Goal: Navigation & Orientation: Find specific page/section

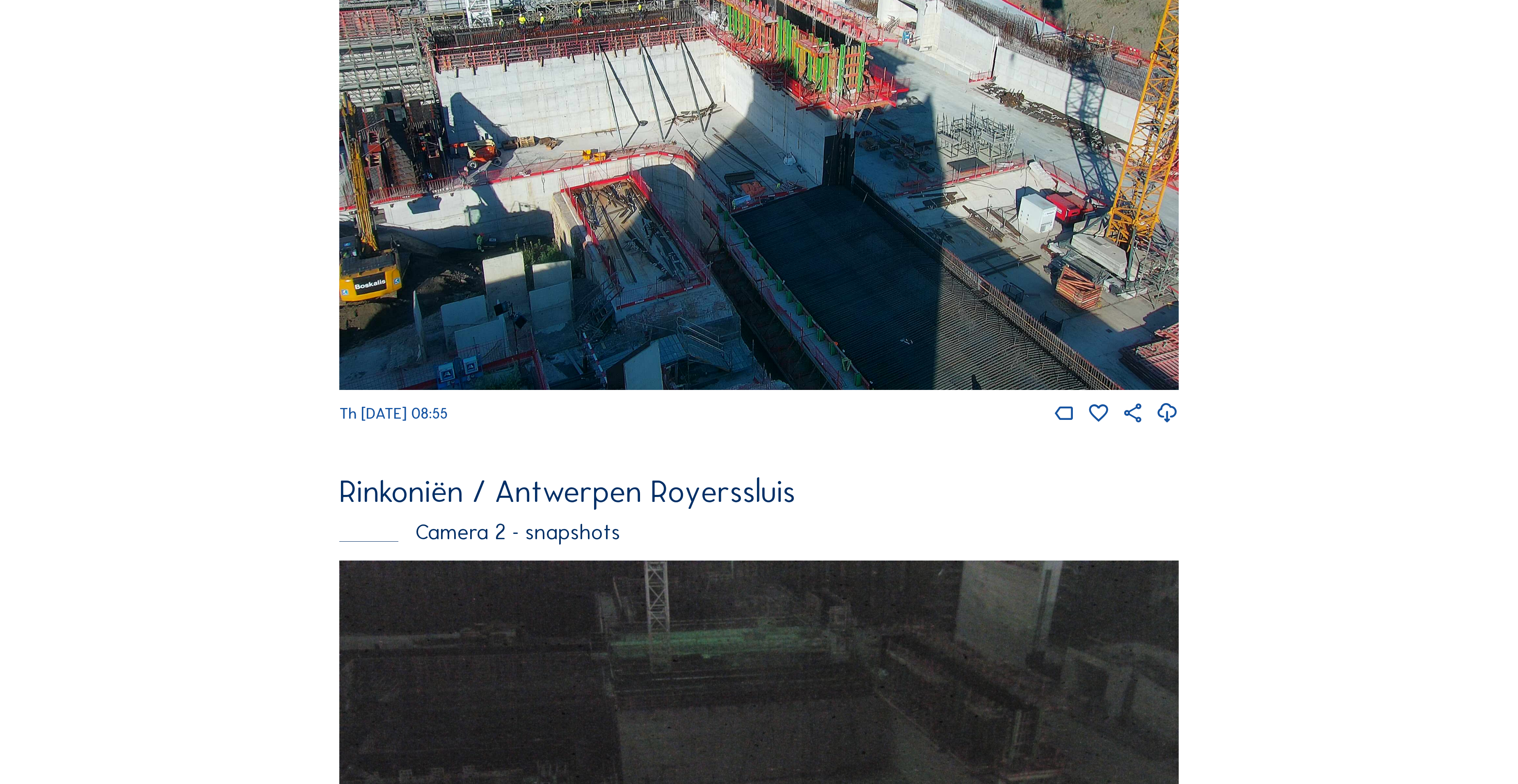
scroll to position [1471, 0]
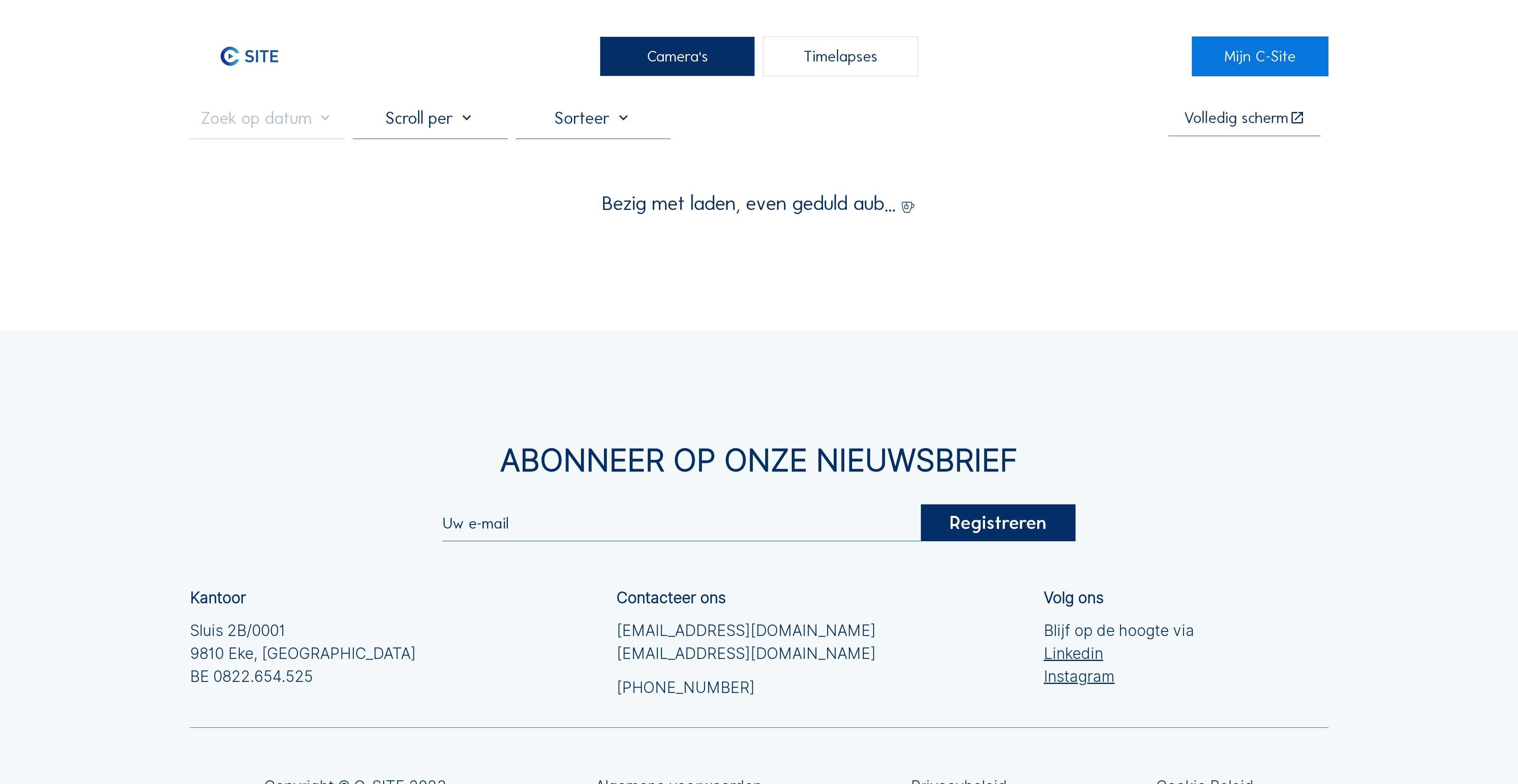
click at [691, 72] on div "Camera's" at bounding box center [677, 57] width 154 height 40
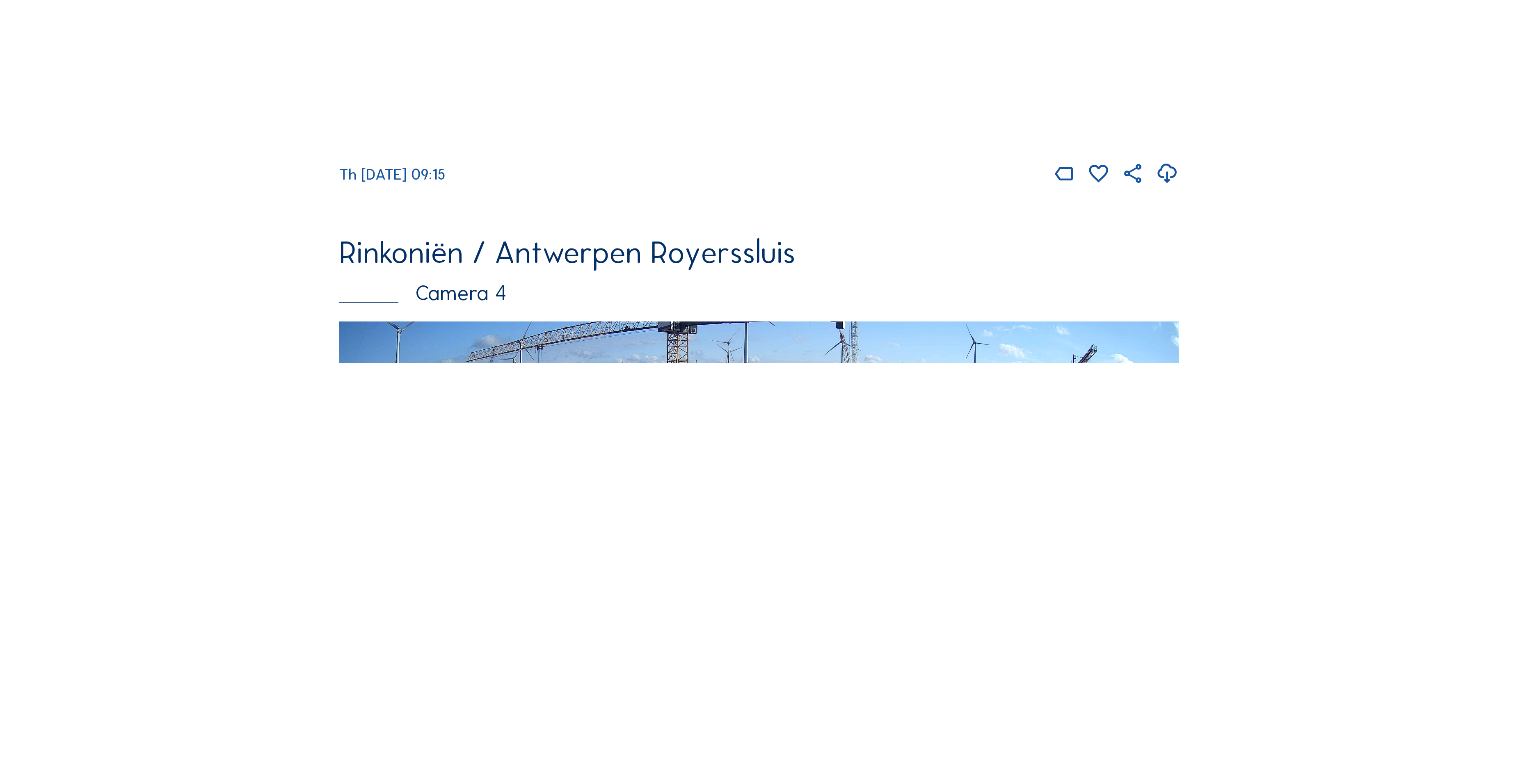
scroll to position [2209, 0]
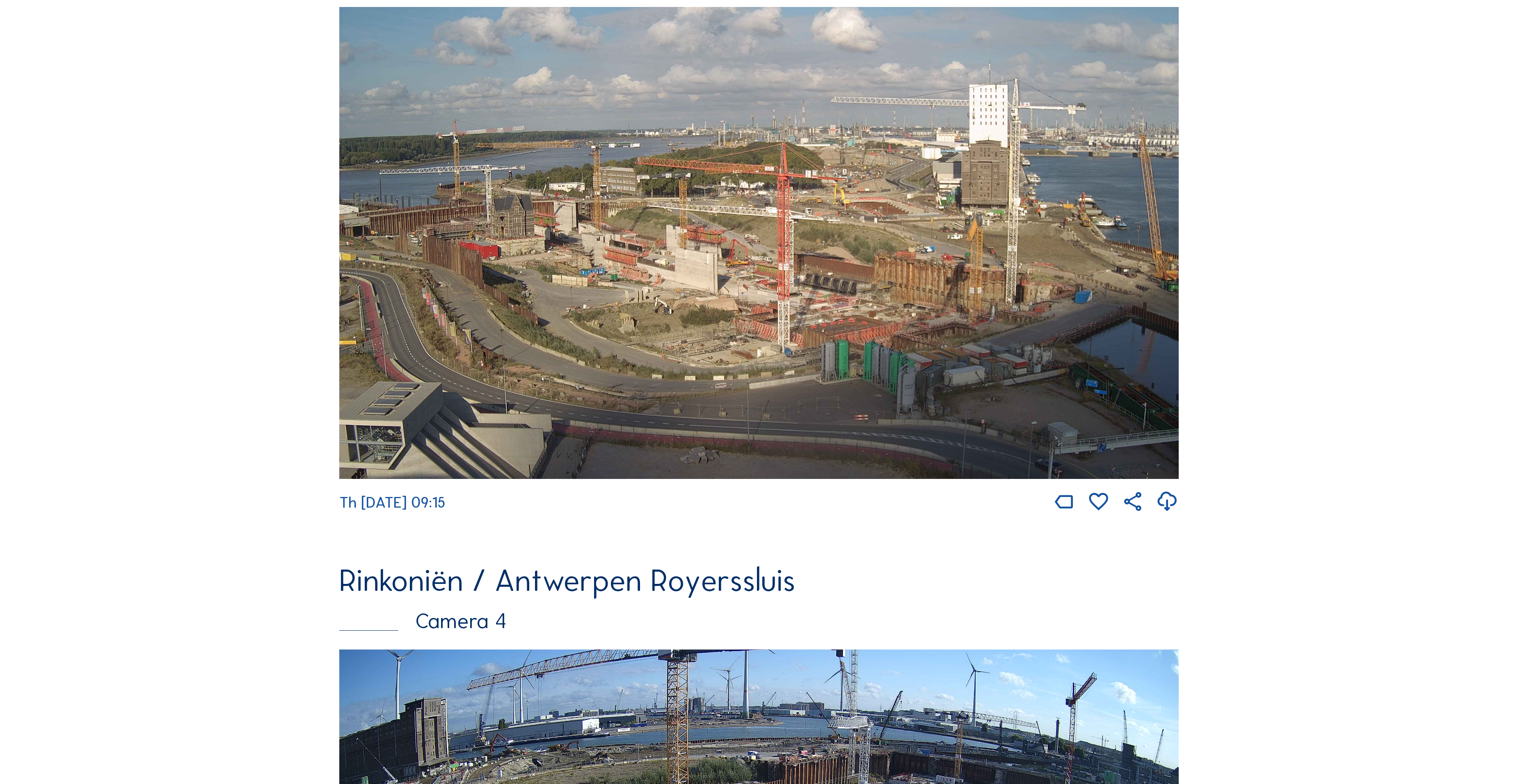
click at [650, 330] on img at bounding box center [759, 243] width 839 height 472
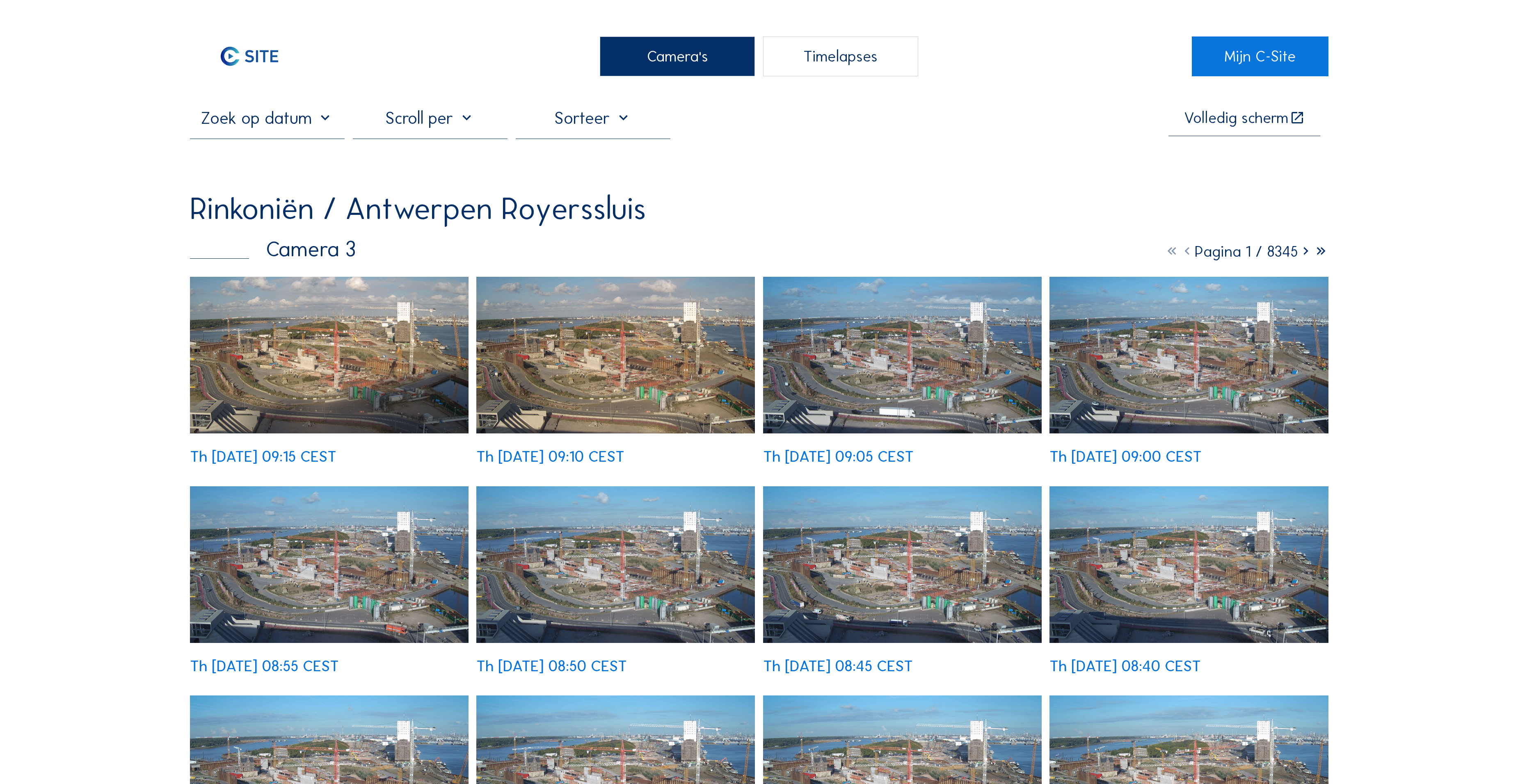
click at [438, 309] on img at bounding box center [329, 355] width 279 height 157
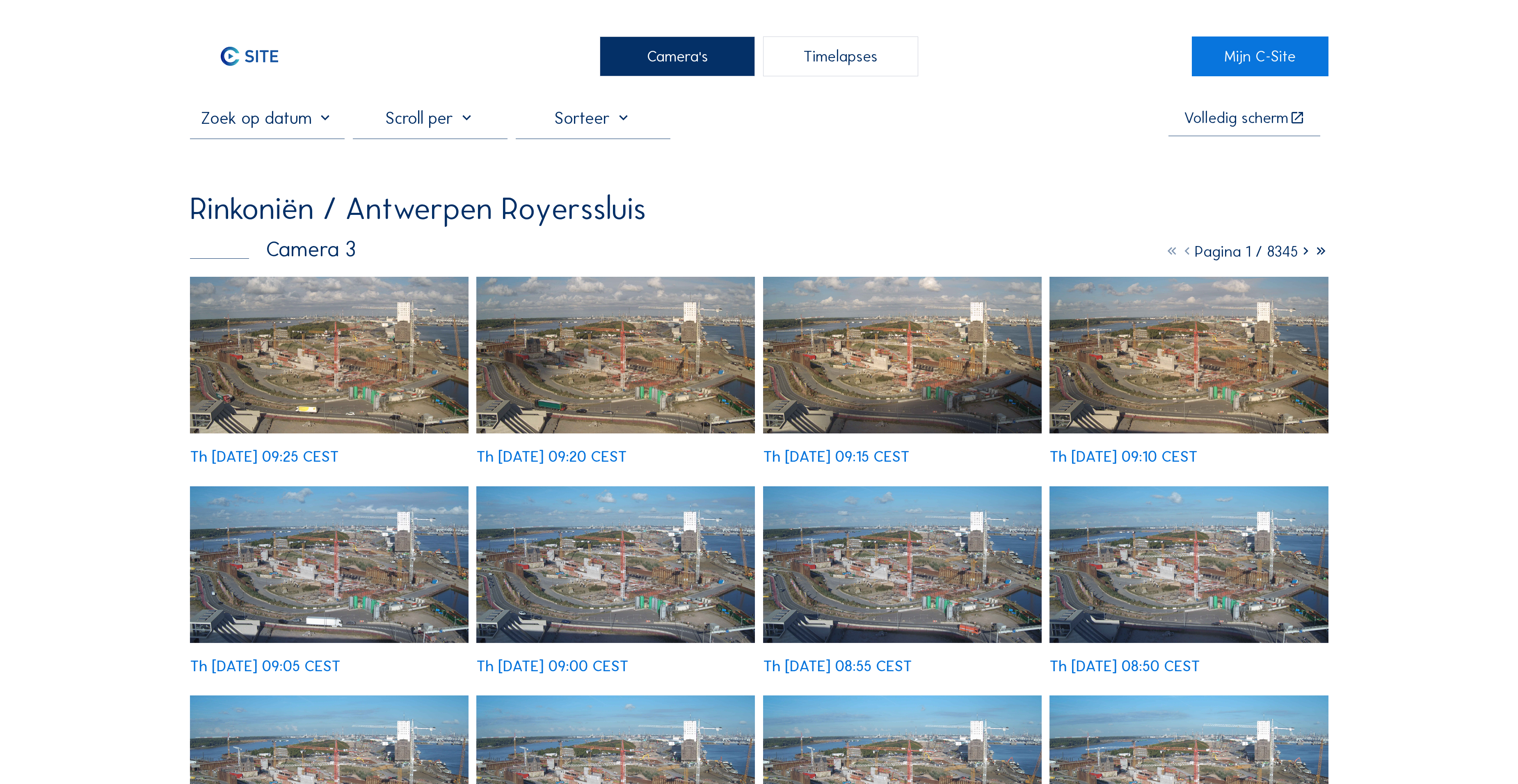
click at [380, 316] on img at bounding box center [329, 355] width 279 height 157
click at [707, 44] on div "Camera's" at bounding box center [677, 57] width 154 height 40
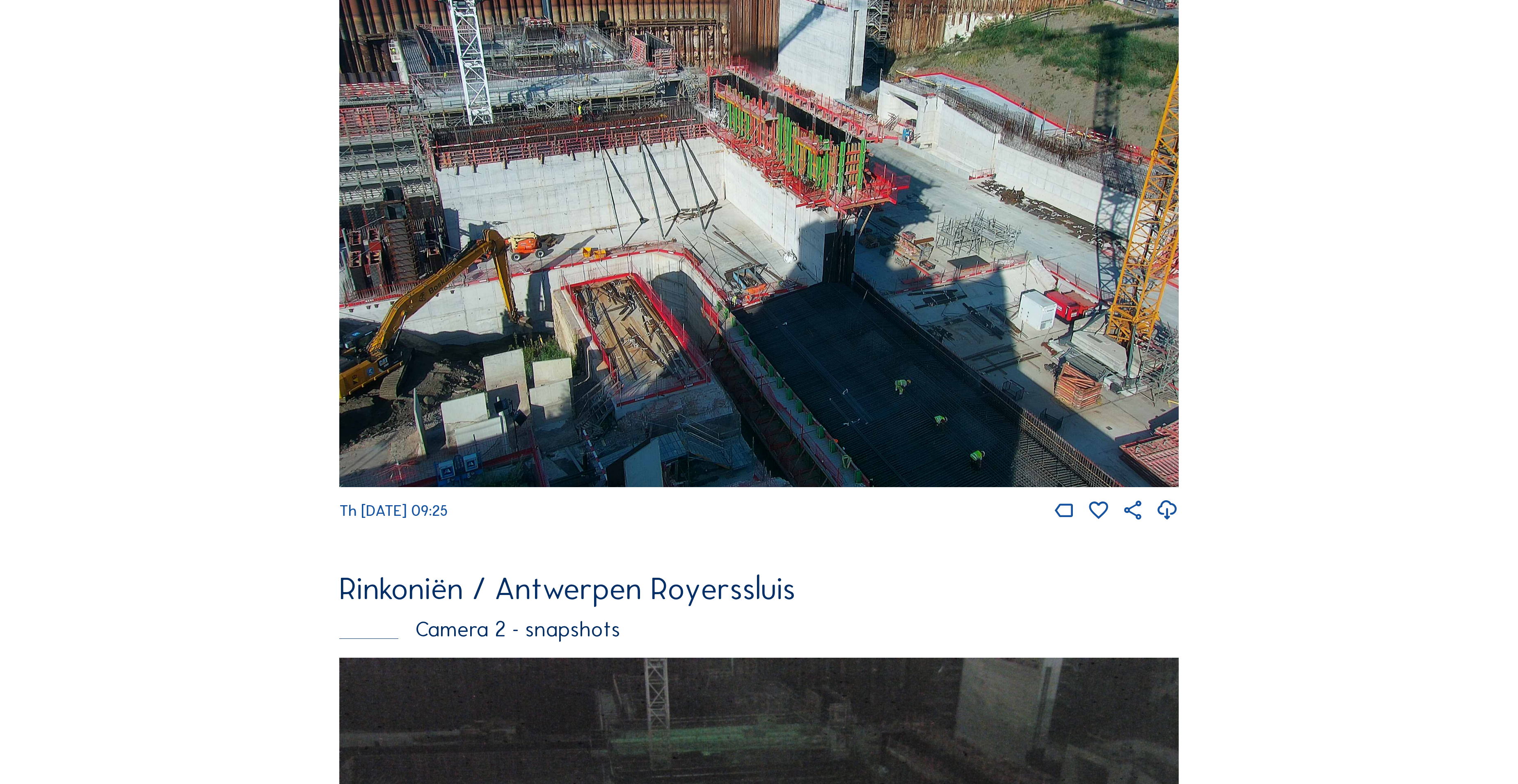
scroll to position [328, 0]
